Goal: Communication & Community: Share content

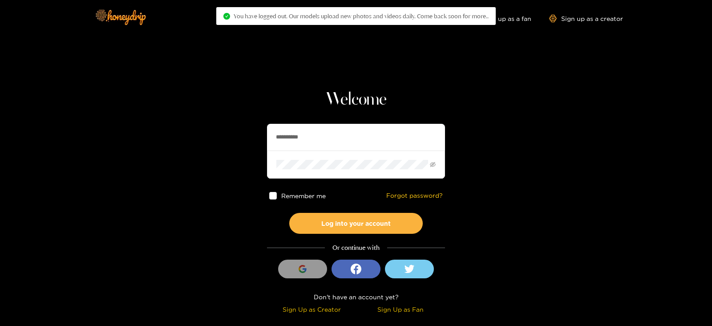
drag, startPoint x: 0, startPoint y: 0, endPoint x: 189, endPoint y: 141, distance: 236.2
click at [189, 141] on section "**********" at bounding box center [356, 158] width 712 height 316
type input "*******"
click at [289, 213] on button "Log into your account" at bounding box center [355, 223] width 133 height 21
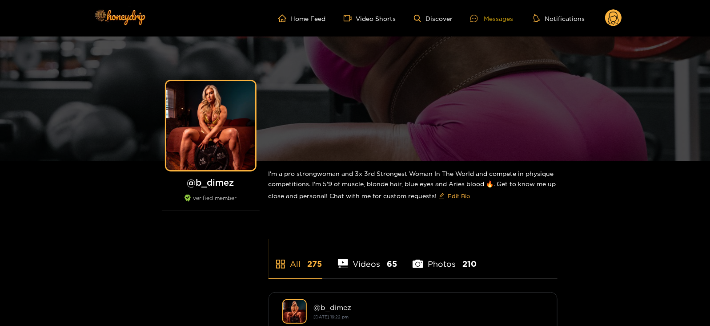
click at [494, 17] on div "Messages" at bounding box center [492, 18] width 43 height 10
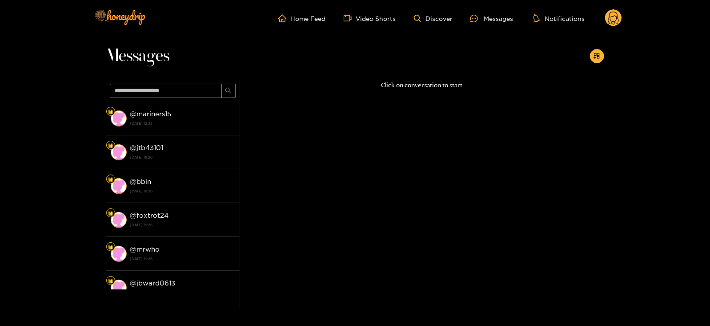
click at [147, 123] on strong "[DATE] 12:33" at bounding box center [182, 123] width 105 height 8
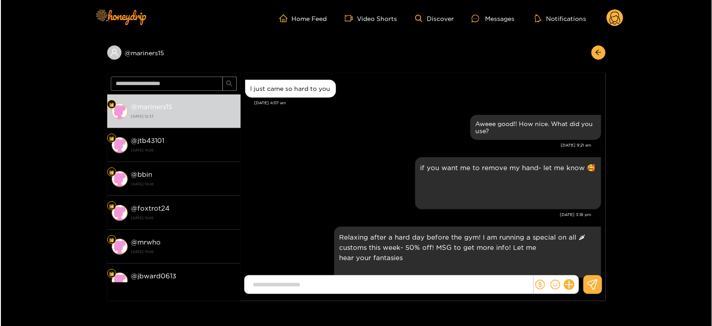
scroll to position [1209, 0]
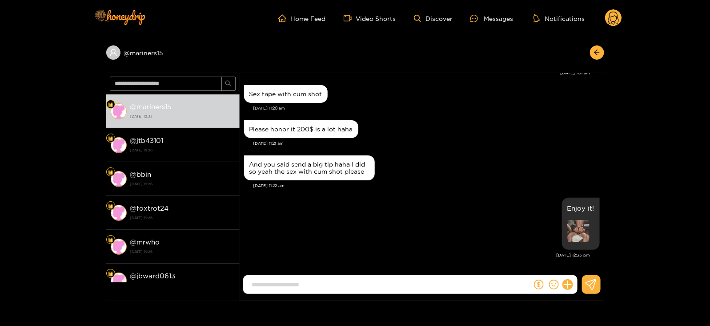
click at [614, 18] on circle at bounding box center [613, 17] width 17 height 17
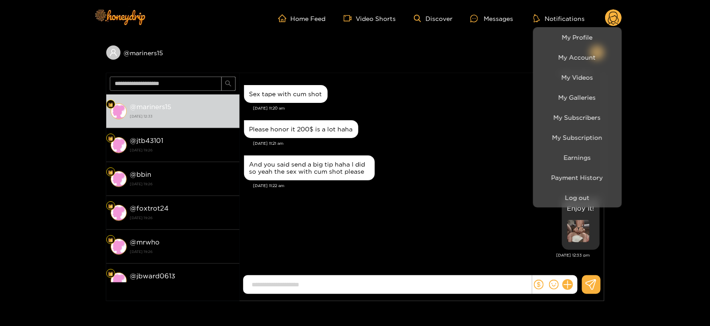
click at [438, 126] on div at bounding box center [355, 163] width 710 height 326
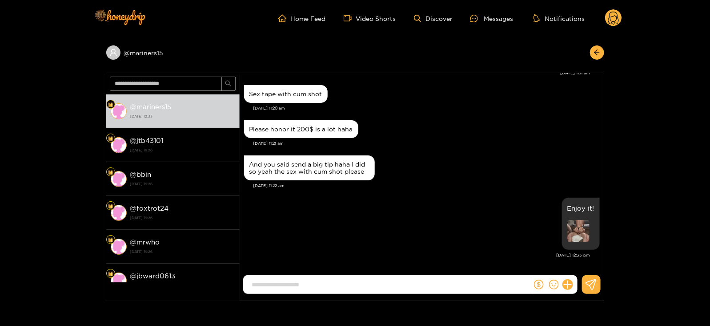
click at [617, 13] on circle at bounding box center [613, 17] width 17 height 17
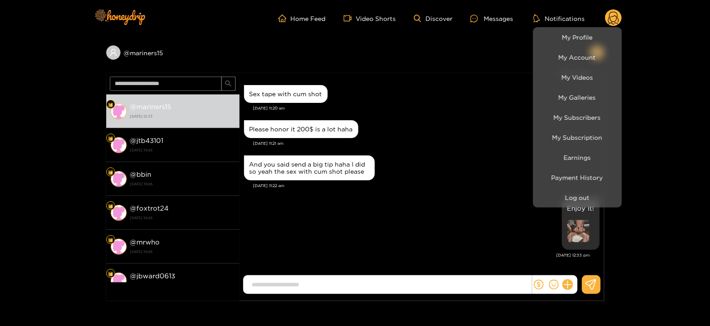
click at [471, 143] on div at bounding box center [355, 163] width 710 height 326
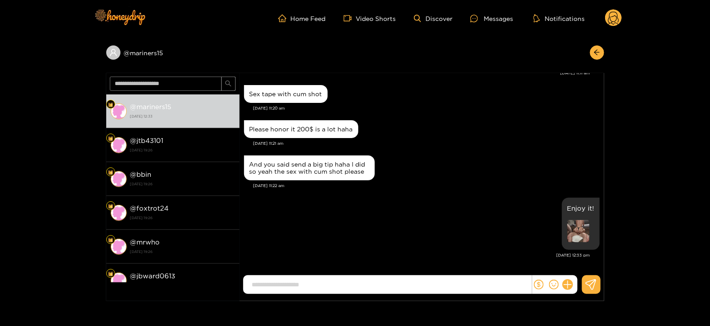
click at [605, 14] on icon at bounding box center [613, 18] width 17 height 18
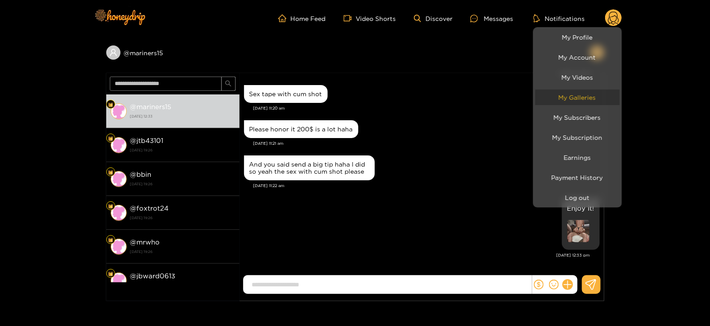
click at [557, 97] on link "My Galleries" at bounding box center [577, 97] width 85 height 16
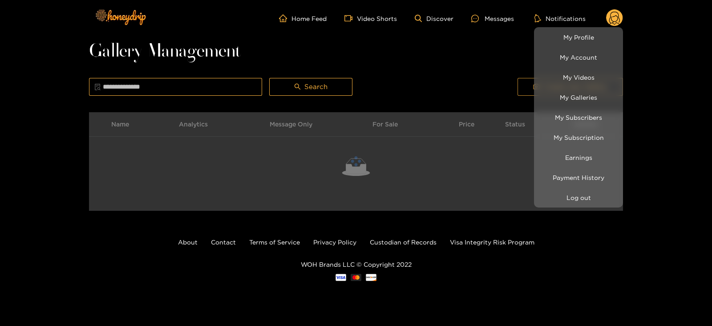
click at [487, 66] on div at bounding box center [356, 163] width 712 height 326
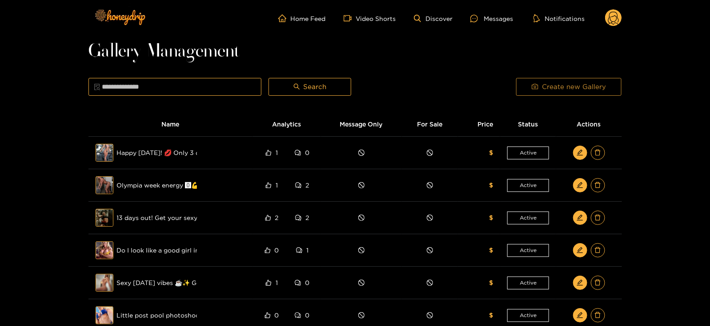
click at [531, 88] on button "Create new Gallery" at bounding box center [568, 87] width 105 height 18
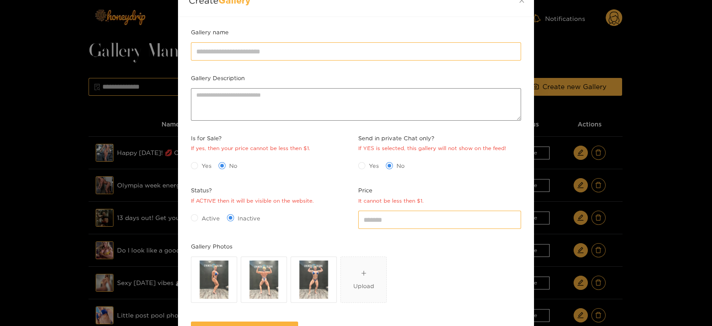
scroll to position [54, 0]
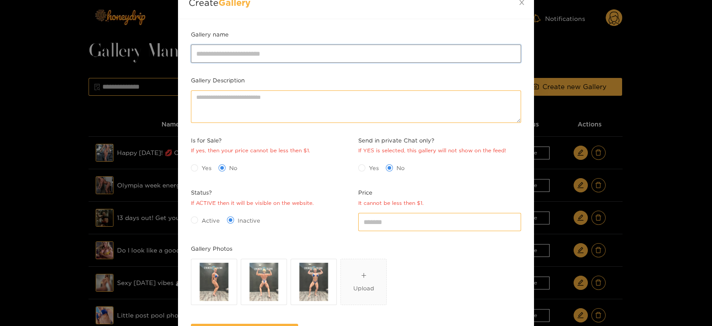
click at [215, 57] on input "Gallery name" at bounding box center [356, 53] width 330 height 18
paste input "**********"
type input "**********"
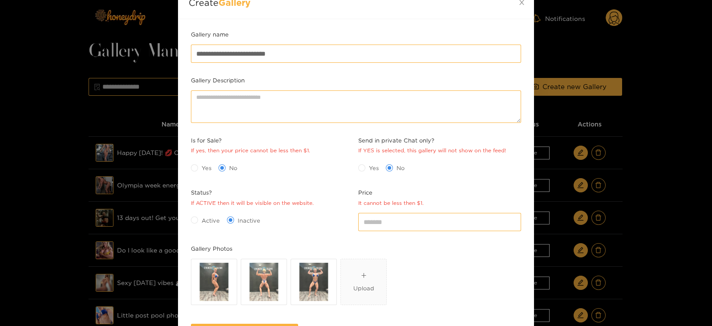
click at [202, 218] on span "Active" at bounding box center [210, 220] width 25 height 9
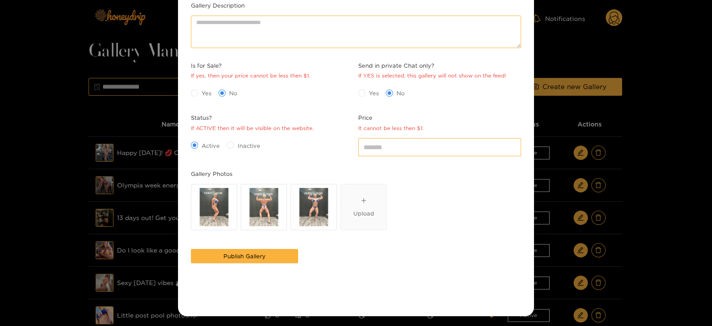
click at [410, 130] on div "It cannot be less then $1." at bounding box center [390, 128] width 65 height 8
click at [410, 138] on input "*" at bounding box center [439, 147] width 163 height 18
click at [405, 145] on input "*" at bounding box center [439, 147] width 163 height 18
click at [216, 258] on button "Publish Gallery" at bounding box center [244, 256] width 107 height 14
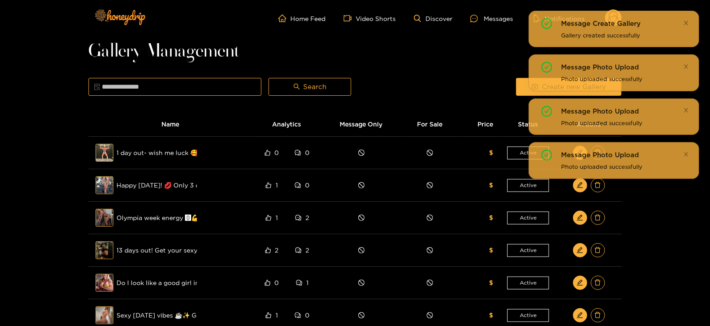
click at [489, 25] on ul "Home Feed Video Shorts Discover Messages Notifications" at bounding box center [450, 18] width 344 height 18
click at [483, 17] on div at bounding box center [477, 19] width 13 height 8
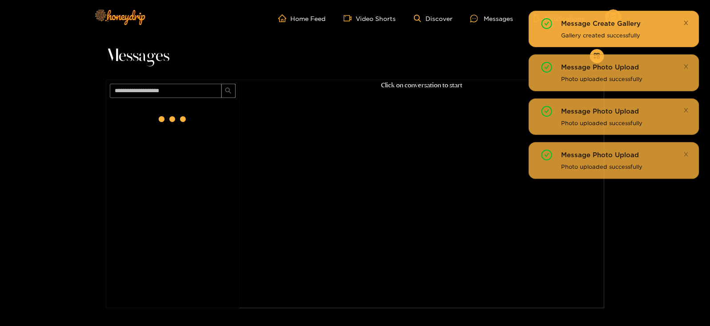
click at [687, 22] on icon "close" at bounding box center [687, 23] width 6 height 6
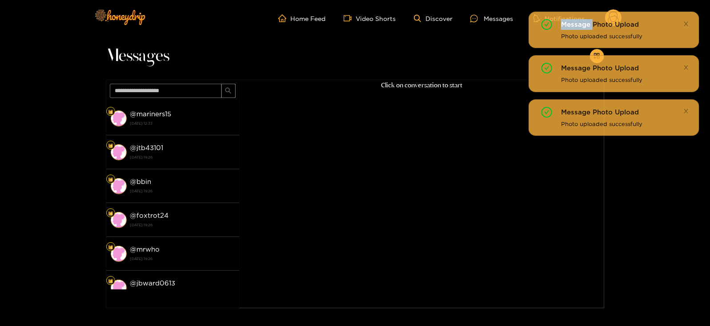
click at [687, 22] on div "Message Create Gallery Gallery created successfully Message Photo Upload Photo …" at bounding box center [614, 73] width 171 height 125
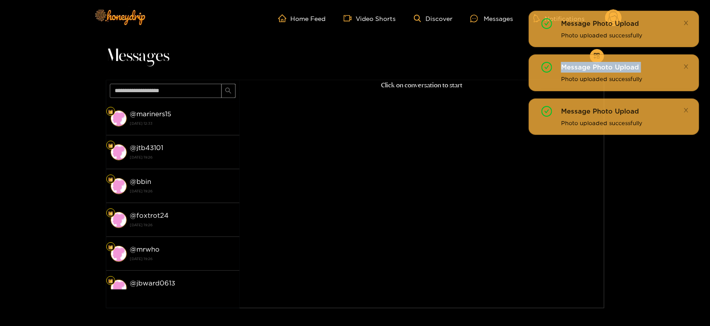
click at [687, 22] on icon "close" at bounding box center [687, 23] width 6 height 6
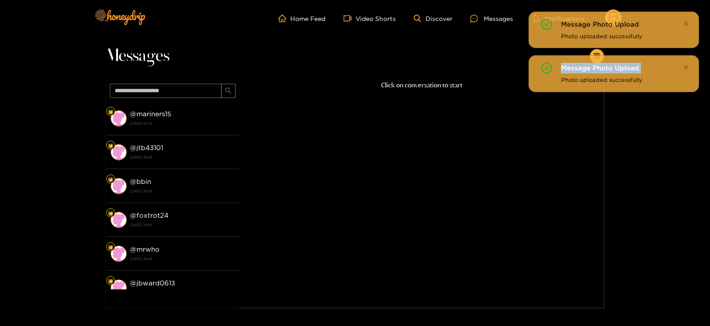
click at [687, 22] on icon "close" at bounding box center [687, 24] width 6 height 6
click at [687, 22] on div "Message Photo Upload Photo uploaded successfully Message Photo Upload Photo upl…" at bounding box center [614, 51] width 171 height 81
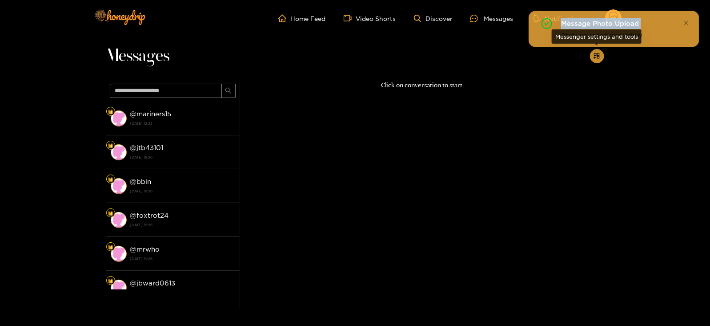
click at [594, 56] on icon "appstore-add" at bounding box center [597, 55] width 7 height 7
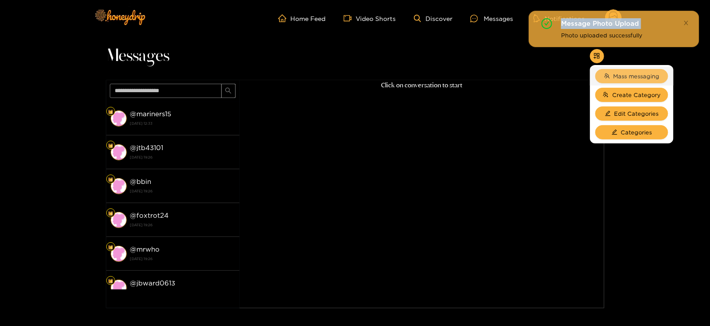
click at [607, 72] on button "Mass messaging" at bounding box center [632, 76] width 73 height 14
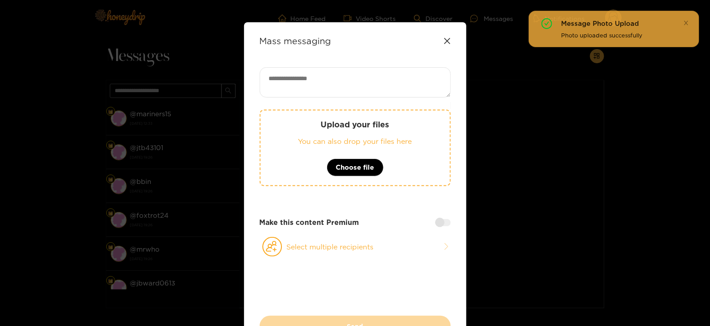
click at [280, 70] on textarea at bounding box center [355, 82] width 191 height 30
paste textarea "**********"
type textarea "**********"
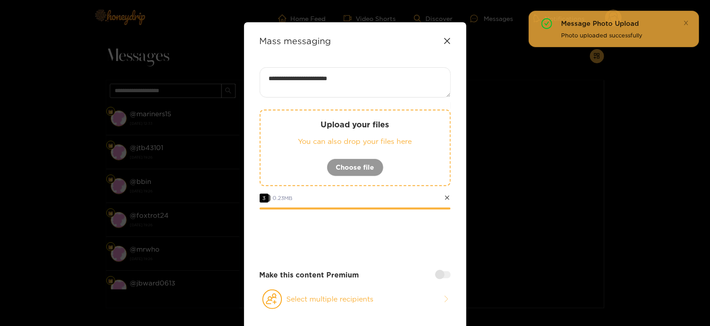
click at [384, 233] on div at bounding box center [355, 234] width 191 height 36
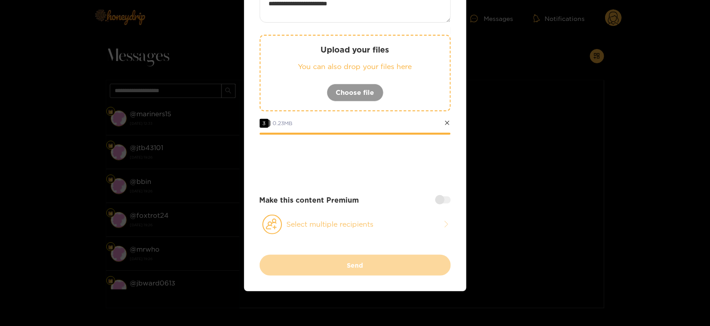
click at [311, 219] on button "Select multiple recipients" at bounding box center [355, 224] width 191 height 20
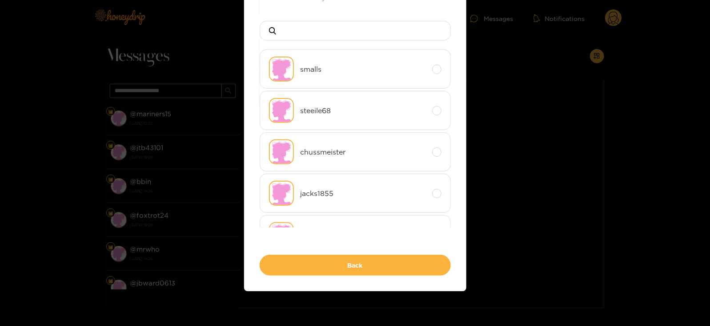
scroll to position [0, 0]
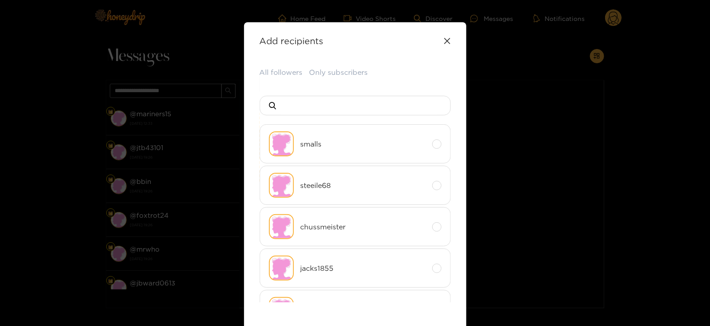
click at [282, 66] on div "**********" at bounding box center [355, 193] width 222 height 343
click at [282, 68] on button "All followers" at bounding box center [281, 72] width 43 height 10
click at [301, 99] on input at bounding box center [359, 105] width 157 height 19
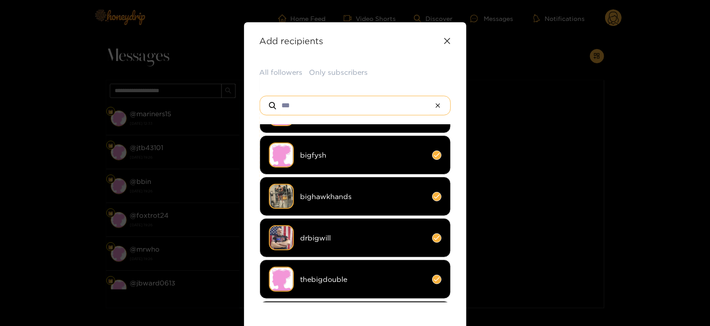
scroll to position [114, 0]
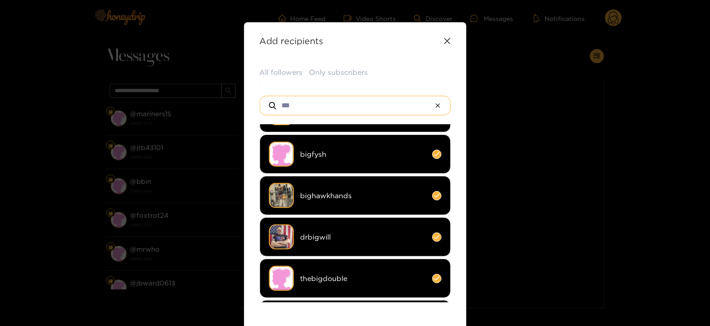
type input "***"
click at [301, 236] on span "drbigwill" at bounding box center [363, 237] width 125 height 10
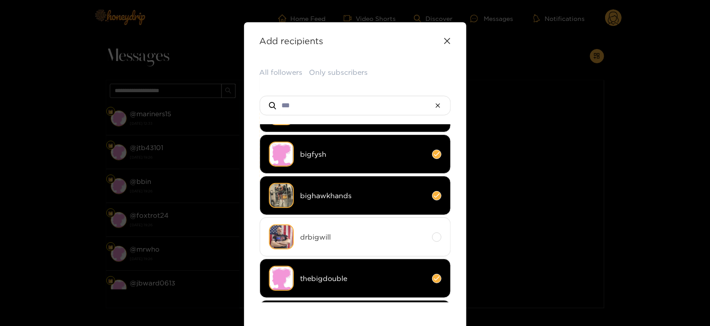
click at [322, 200] on li "bighawkhands" at bounding box center [355, 195] width 191 height 39
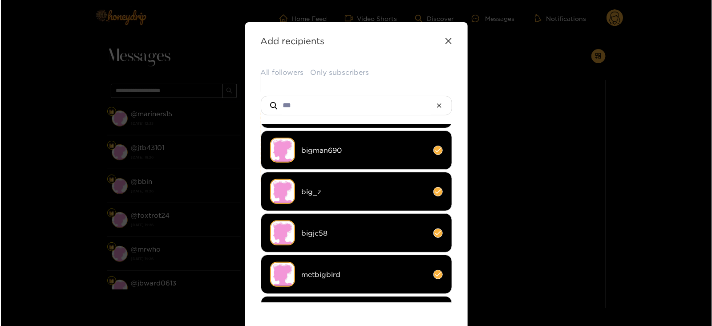
scroll to position [85, 0]
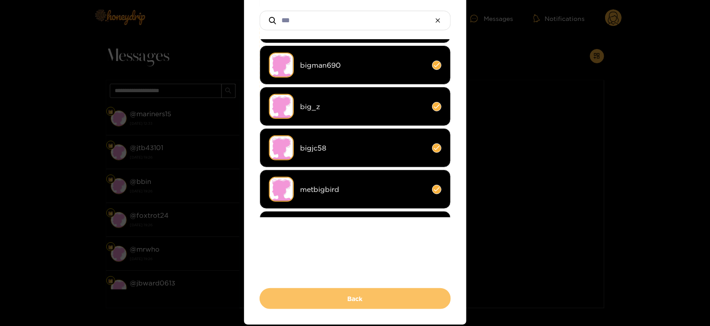
click at [312, 293] on button "Back" at bounding box center [355, 298] width 191 height 21
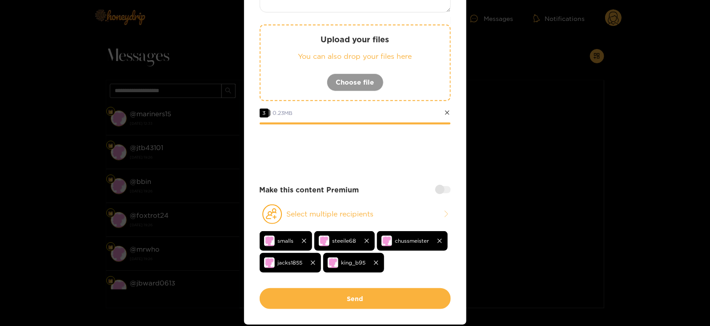
click at [312, 293] on button "Send" at bounding box center [355, 298] width 191 height 21
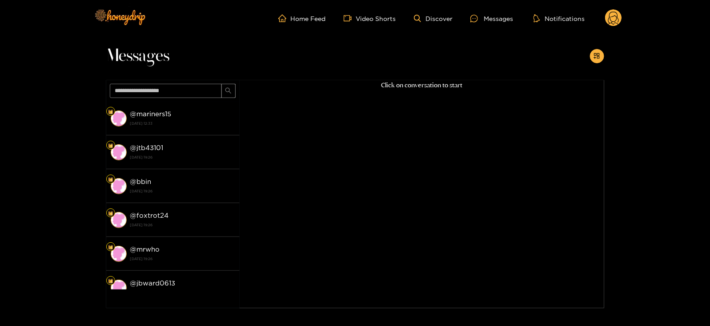
click at [612, 20] on circle at bounding box center [613, 17] width 17 height 17
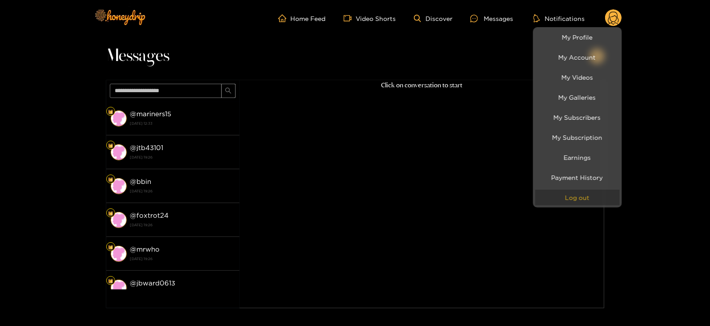
click at [548, 190] on button "Log out" at bounding box center [577, 197] width 85 height 16
